Goal: Task Accomplishment & Management: Use online tool/utility

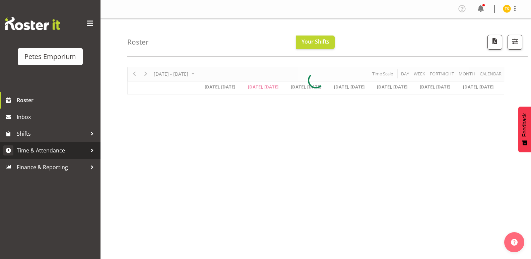
click at [49, 148] on span "Time & Attendance" at bounding box center [52, 150] width 70 height 10
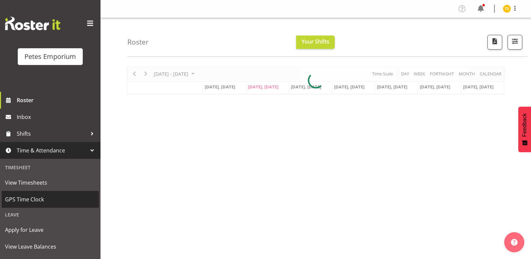
click at [31, 204] on span "GPS Time Clock" at bounding box center [50, 199] width 90 height 10
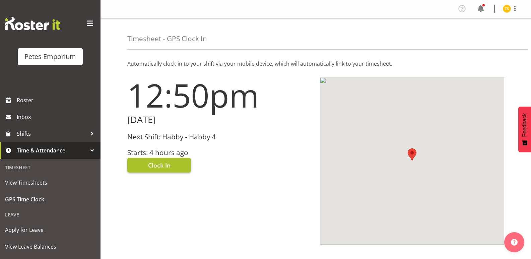
click at [143, 170] on button "Clock In" at bounding box center [159, 165] width 64 height 15
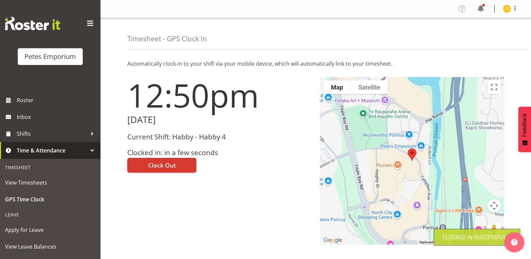
click at [503, 11] on figure at bounding box center [507, 9] width 8 height 8
click at [488, 39] on link "Log Out" at bounding box center [486, 35] width 64 height 12
